Goal: Task Accomplishment & Management: Manage account settings

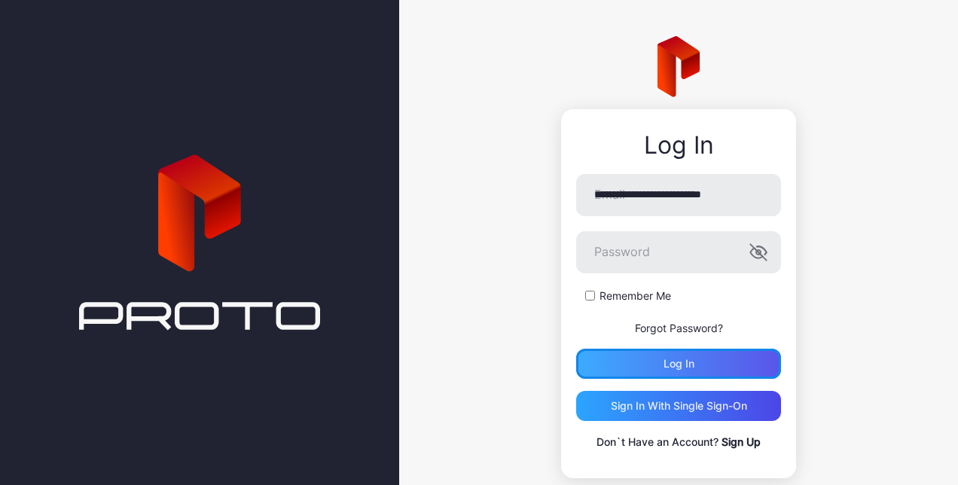
click at [669, 371] on div "Log in" at bounding box center [678, 364] width 205 height 30
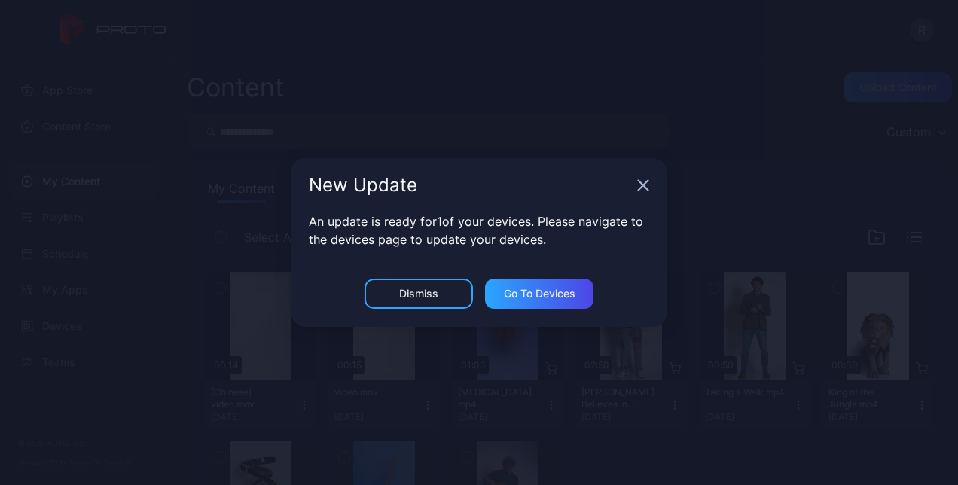
click at [632, 191] on div "New Update" at bounding box center [479, 185] width 377 height 54
click at [642, 190] on icon "button" at bounding box center [643, 185] width 12 height 12
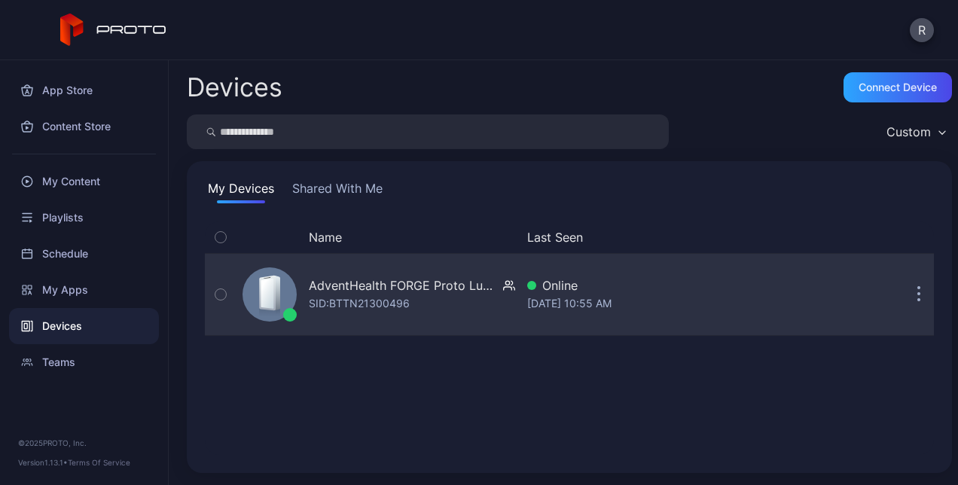
click at [346, 288] on div "AdventHealth FORGE Proto Luma" at bounding box center [403, 285] width 188 height 18
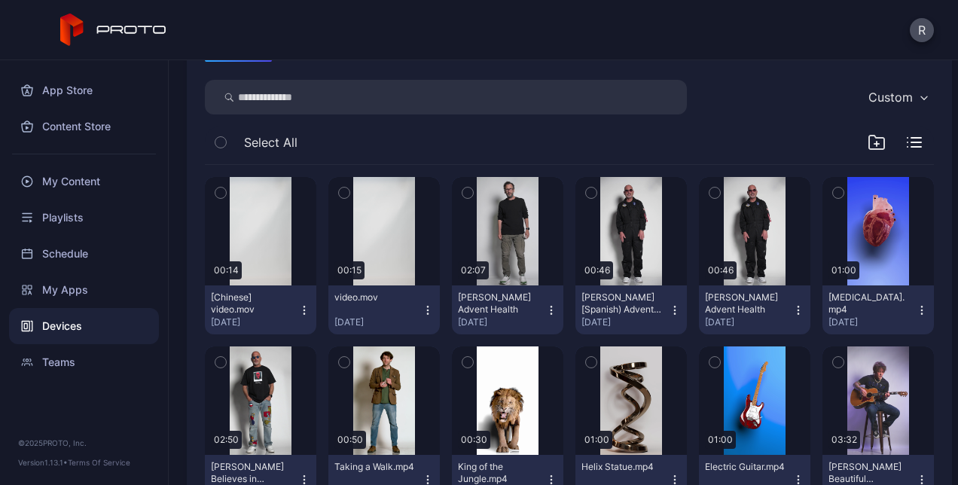
scroll to position [201, 0]
click at [339, 189] on icon "button" at bounding box center [344, 192] width 11 height 17
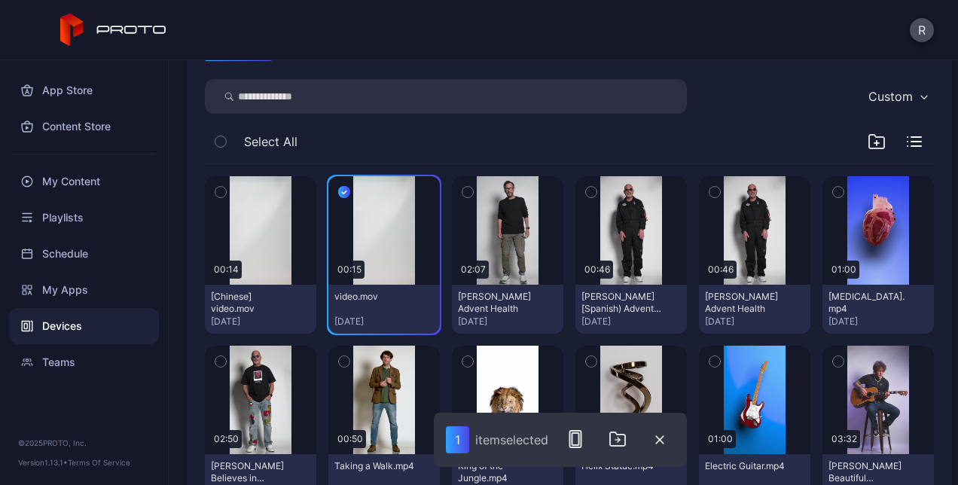
click at [224, 193] on icon "button" at bounding box center [220, 192] width 11 height 17
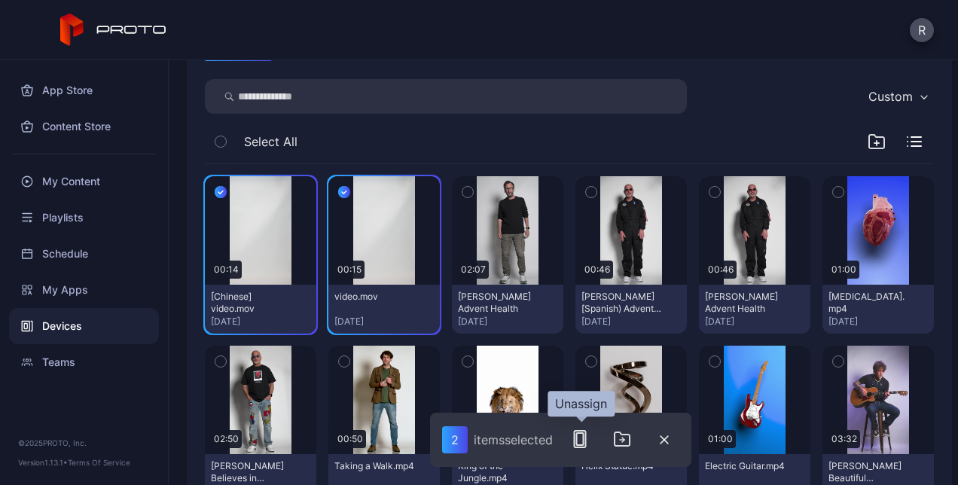
click at [580, 441] on icon "button" at bounding box center [580, 439] width 18 height 18
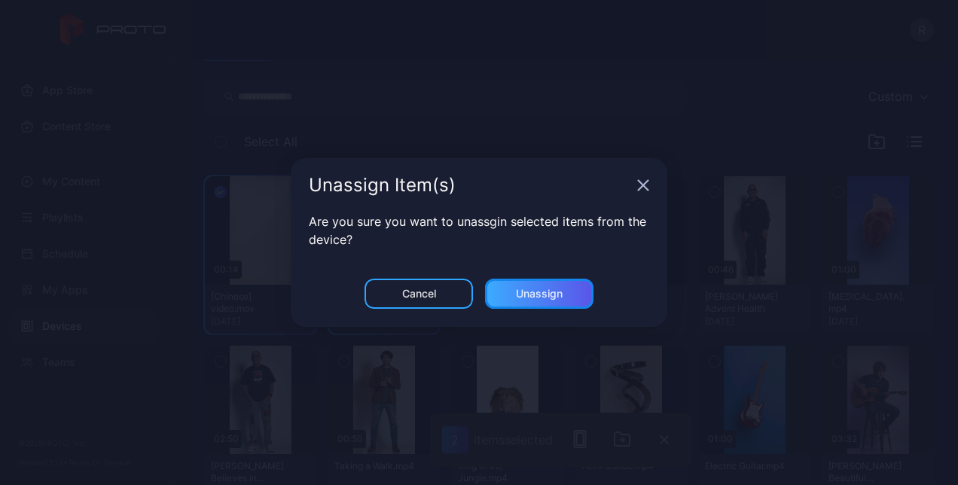
click at [528, 302] on div "Unassign" at bounding box center [539, 294] width 108 height 30
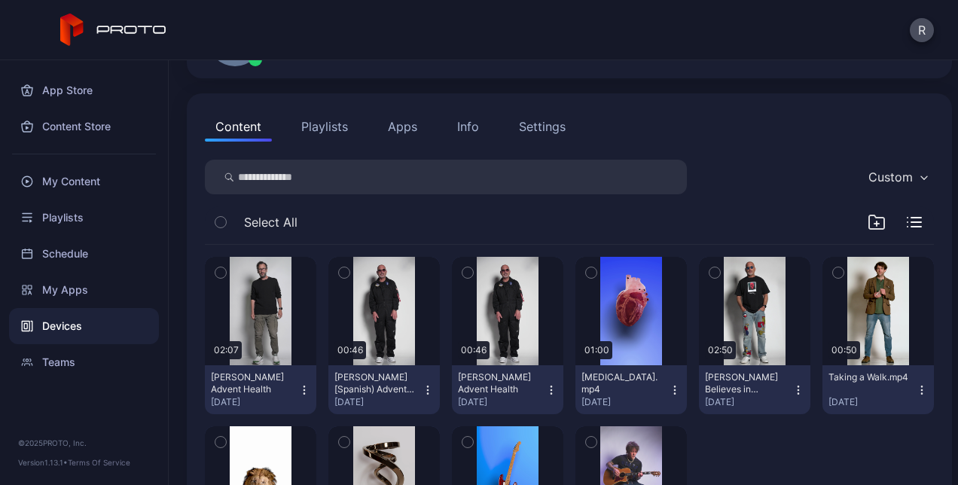
scroll to position [0, 0]
